Goal: Task Accomplishment & Management: Use online tool/utility

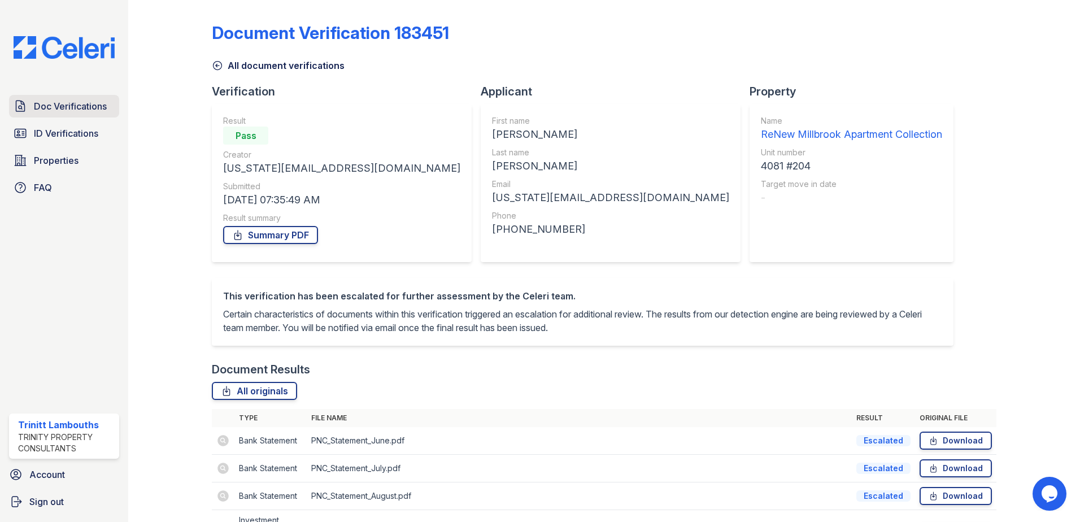
scroll to position [95, 0]
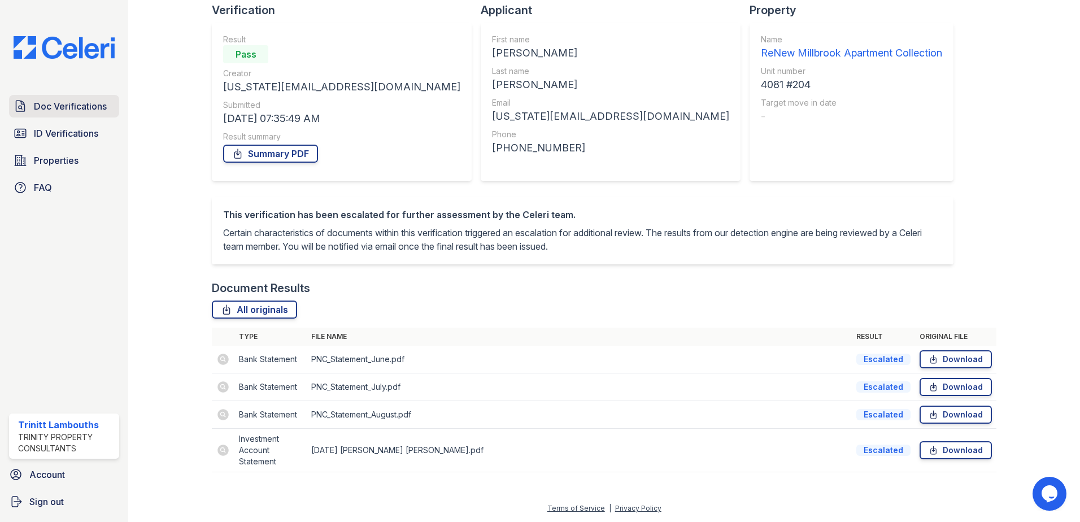
click at [97, 111] on span "Doc Verifications" at bounding box center [70, 106] width 73 height 14
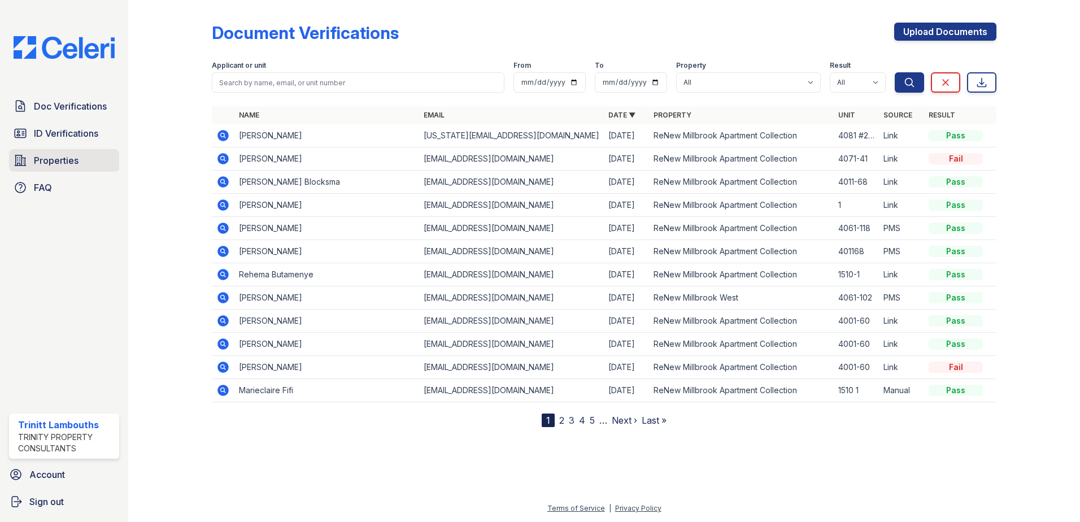
drag, startPoint x: 45, startPoint y: 156, endPoint x: 59, endPoint y: 153, distance: 14.0
click at [46, 156] on span "Properties" at bounding box center [56, 161] width 45 height 14
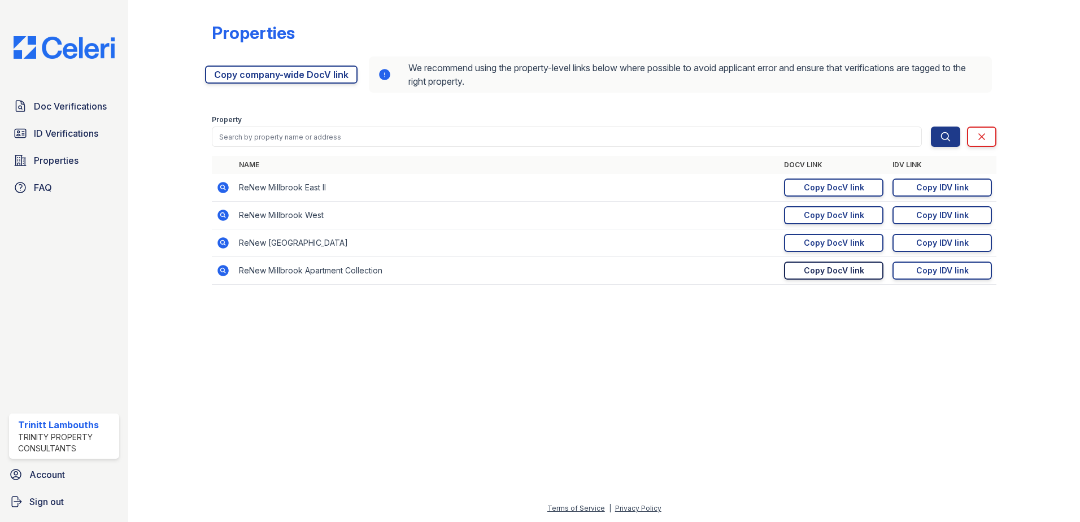
click at [811, 273] on div "Copy DocV link" at bounding box center [834, 270] width 60 height 11
click at [815, 274] on div "Copy DocV link" at bounding box center [834, 270] width 60 height 11
click at [95, 100] on span "Doc Verifications" at bounding box center [70, 106] width 73 height 14
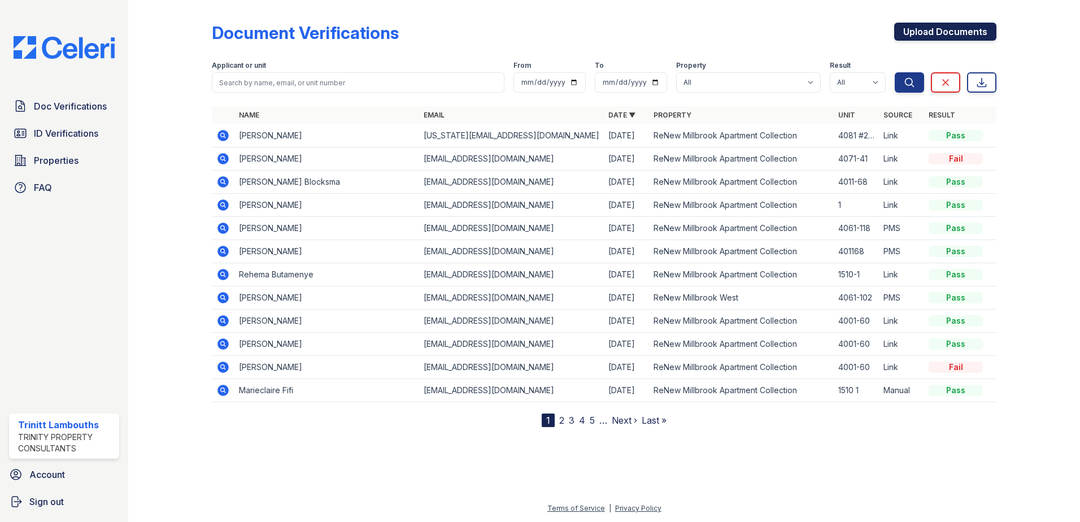
click at [950, 25] on link "Upload Documents" at bounding box center [945, 32] width 102 height 18
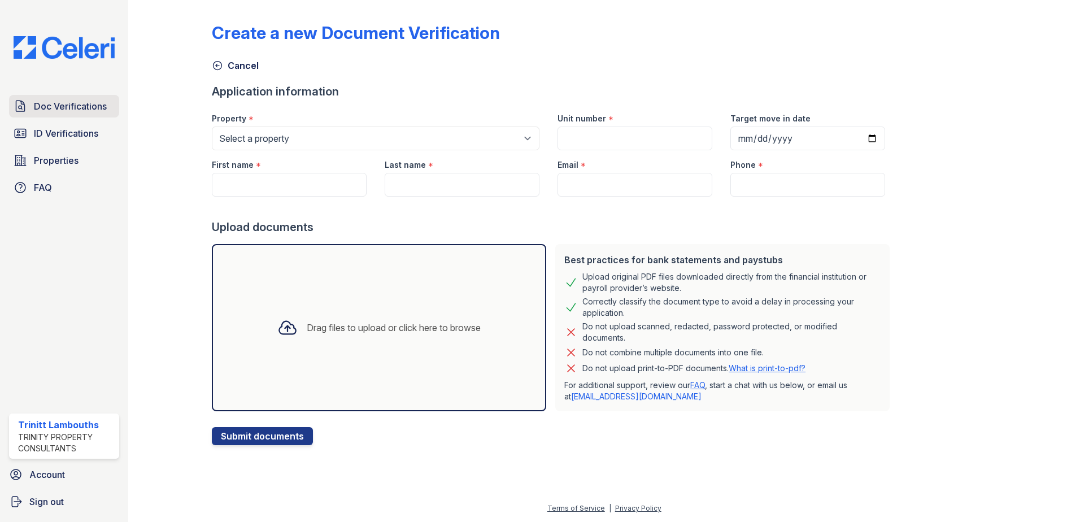
click at [44, 114] on link "Doc Verifications" at bounding box center [64, 106] width 110 height 23
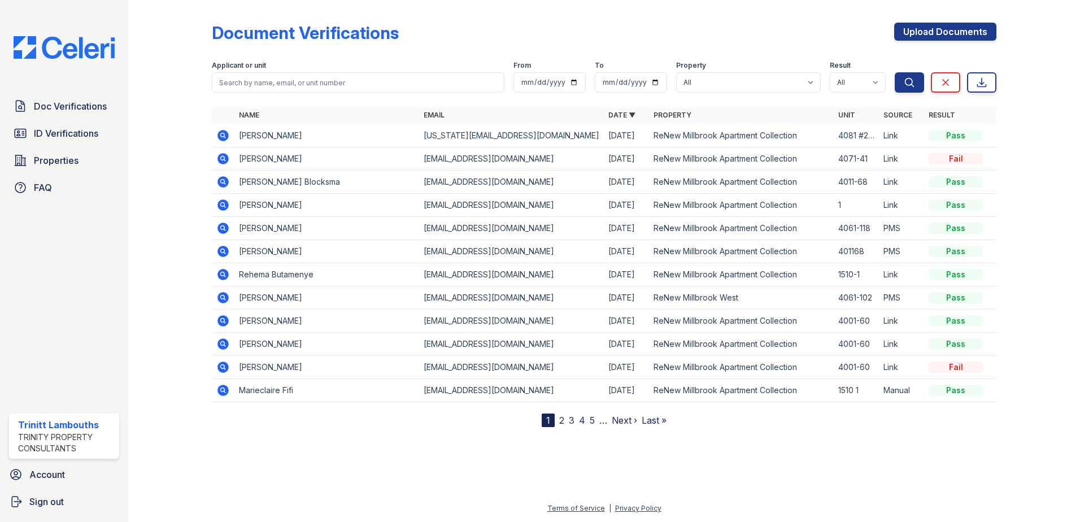
click at [223, 132] on icon at bounding box center [223, 135] width 11 height 11
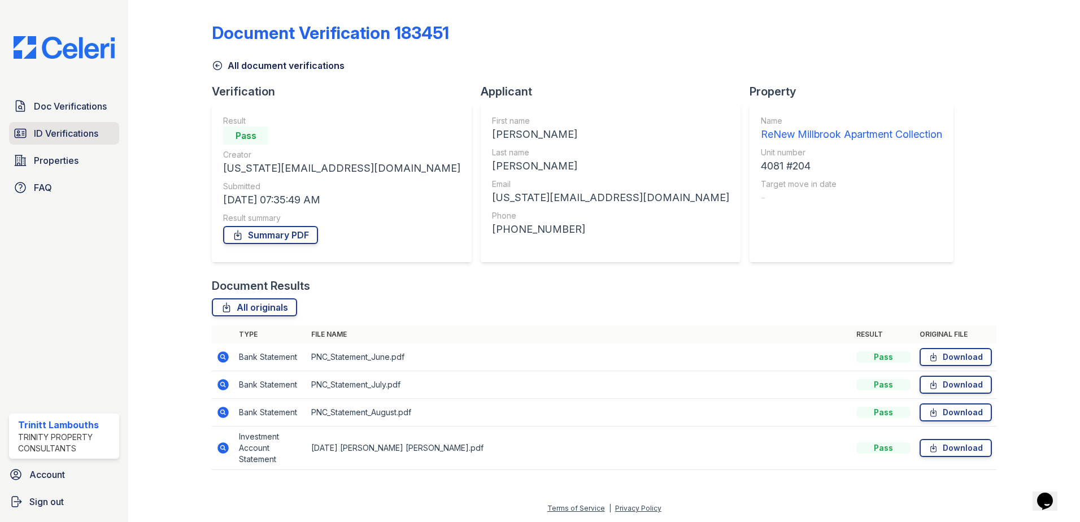
click at [75, 138] on span "ID Verifications" at bounding box center [66, 134] width 64 height 14
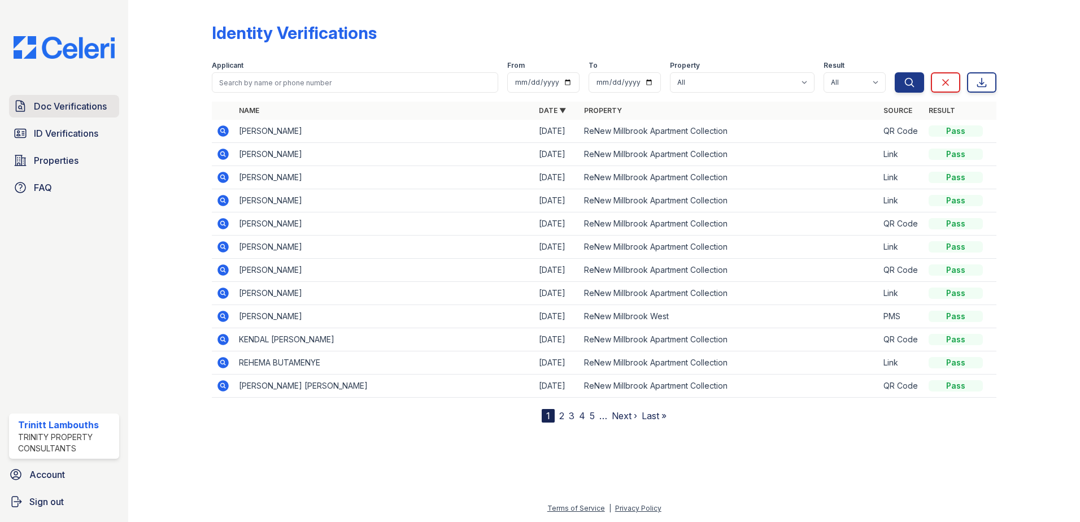
click at [90, 111] on span "Doc Verifications" at bounding box center [70, 106] width 73 height 14
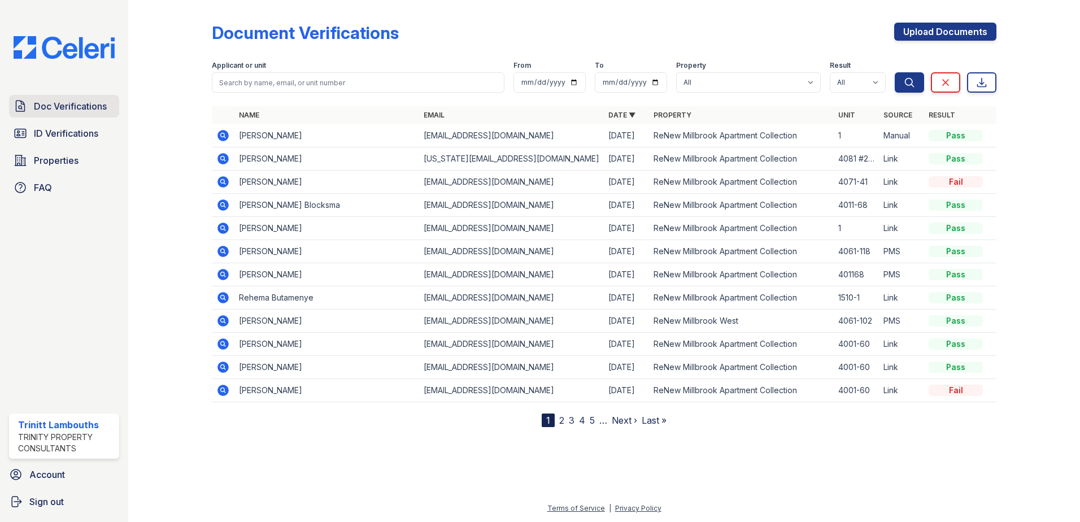
click at [80, 103] on span "Doc Verifications" at bounding box center [70, 106] width 73 height 14
click at [76, 132] on span "ID Verifications" at bounding box center [66, 134] width 64 height 14
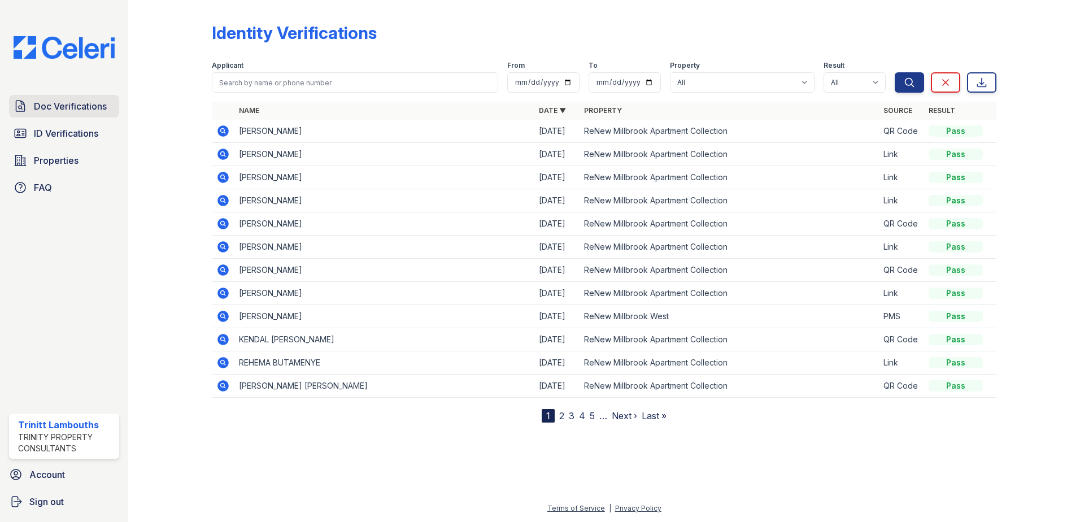
click at [73, 106] on span "Doc Verifications" at bounding box center [70, 106] width 73 height 14
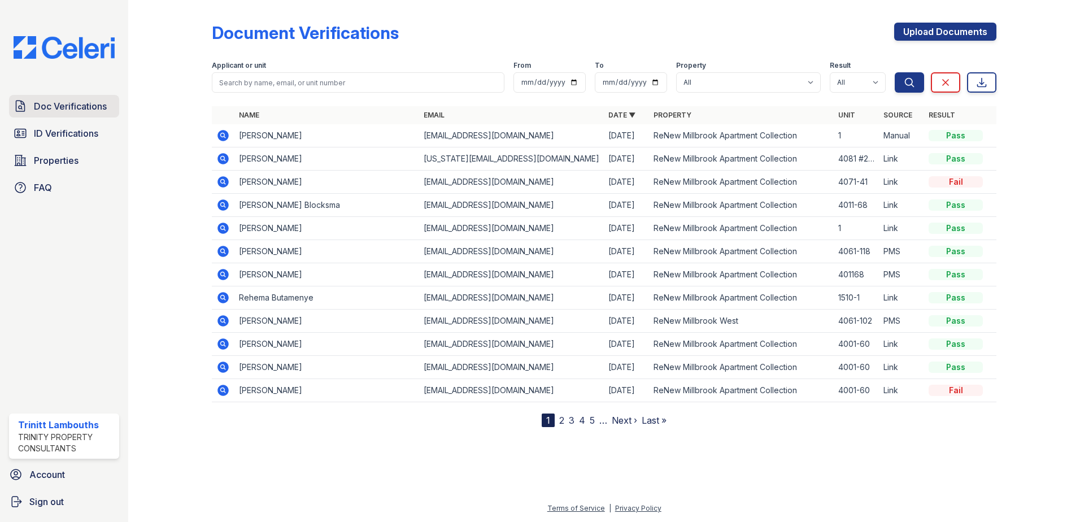
click at [83, 112] on span "Doc Verifications" at bounding box center [70, 106] width 73 height 14
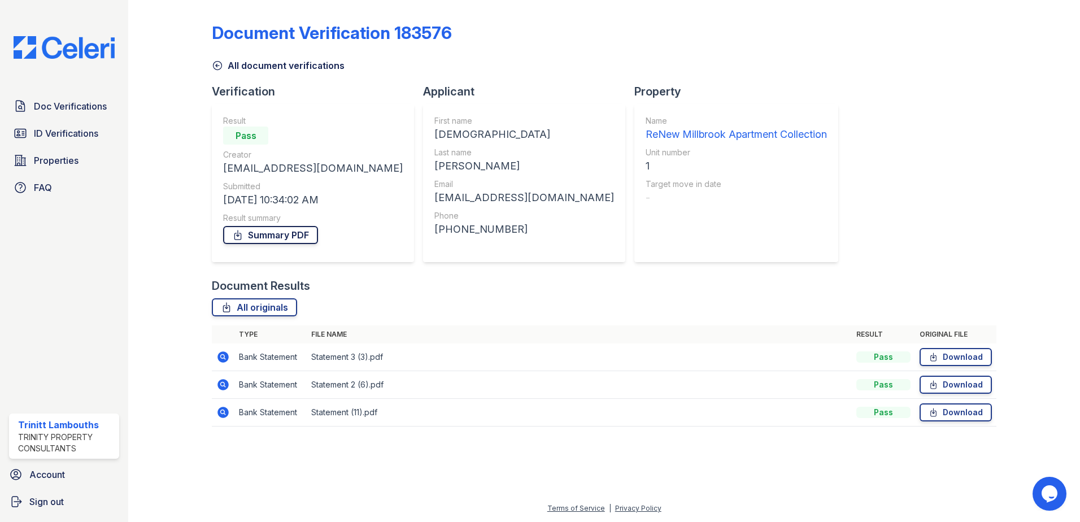
click at [288, 231] on link "Summary PDF" at bounding box center [270, 235] width 95 height 18
click at [277, 231] on link "Summary PDF" at bounding box center [270, 235] width 95 height 18
